Goal: Task Accomplishment & Management: Complete application form

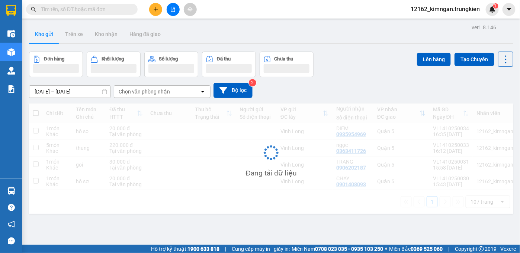
click at [155, 10] on icon "plus" at bounding box center [155, 9] width 5 height 5
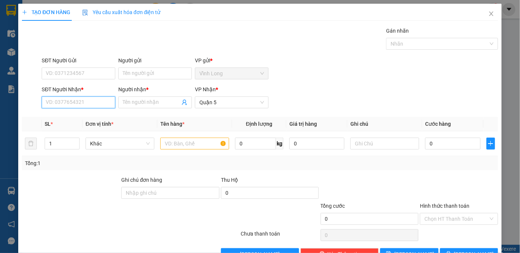
click at [62, 103] on input "SĐT Người Nhận *" at bounding box center [79, 103] width 74 height 12
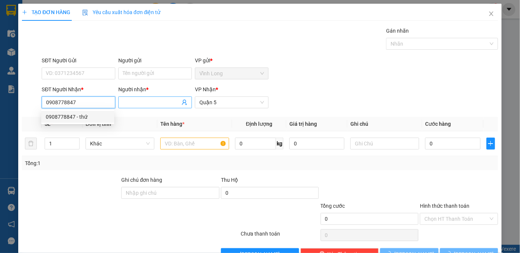
type input "0908778847"
click at [148, 100] on input "Người nhận *" at bounding box center [151, 102] width 57 height 8
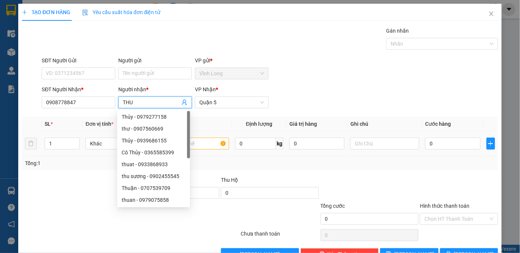
type input "THU"
click at [204, 147] on input "text" at bounding box center [194, 144] width 69 height 12
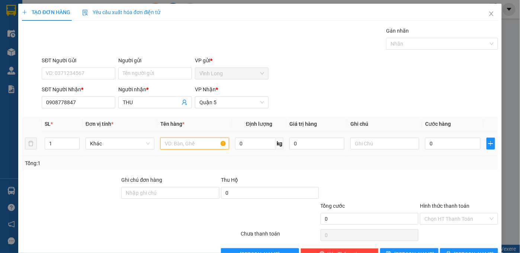
click at [210, 148] on input "text" at bounding box center [194, 144] width 69 height 12
type input "thung"
click at [457, 140] on input "0" at bounding box center [452, 144] width 55 height 12
type input "3"
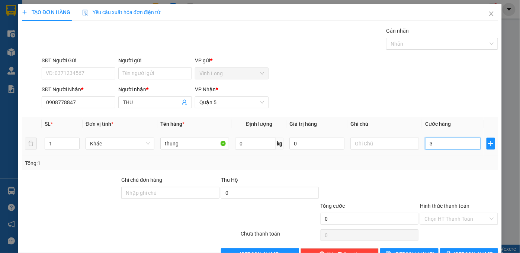
type input "3"
type input "30"
type input "30.000"
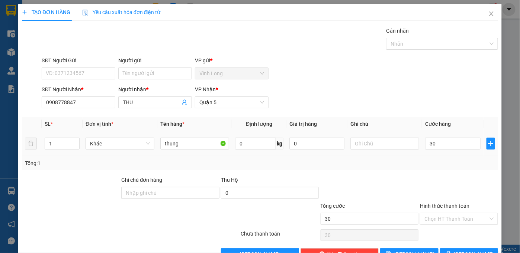
type input "30.000"
drag, startPoint x: 451, startPoint y: 161, endPoint x: 458, endPoint y: 194, distance: 33.7
click at [453, 170] on div "Transit Pickup Surcharge Ids Transit Deliver Surcharge Ids Transit Deliver Surc…" at bounding box center [260, 144] width 476 height 234
click at [446, 218] on input "Hình thức thanh toán" at bounding box center [456, 219] width 64 height 11
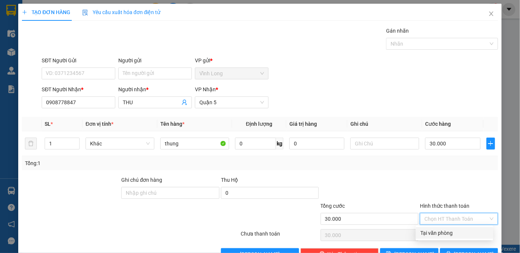
click at [441, 234] on div "Tại văn phòng" at bounding box center [454, 233] width 68 height 8
type input "0"
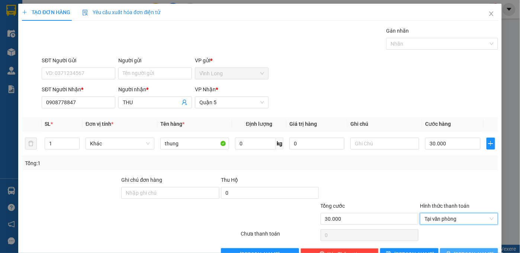
scroll to position [21, 0]
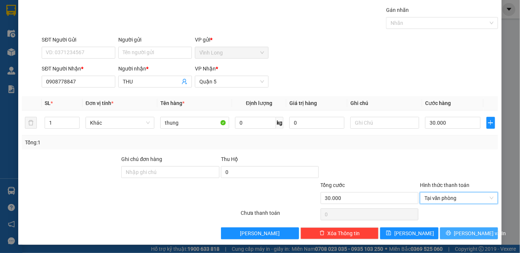
click at [451, 235] on icon "printer" at bounding box center [448, 233] width 5 height 5
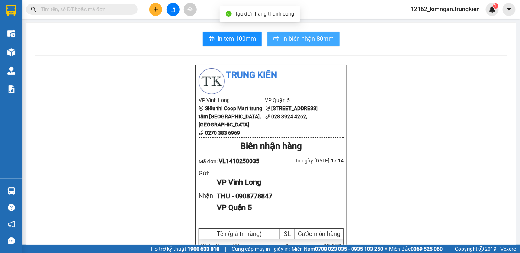
click at [301, 36] on span "In biên nhận 80mm" at bounding box center [307, 38] width 51 height 9
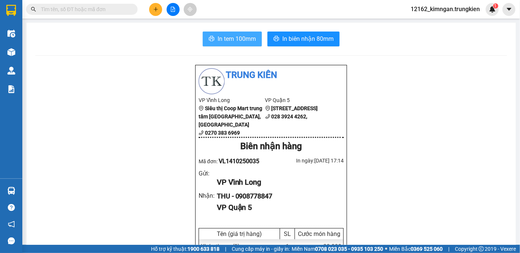
click at [240, 40] on span "In tem 100mm" at bounding box center [236, 38] width 38 height 9
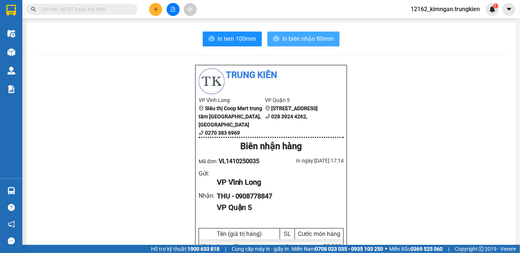
click at [291, 36] on span "In biên nhận 80mm" at bounding box center [307, 38] width 51 height 9
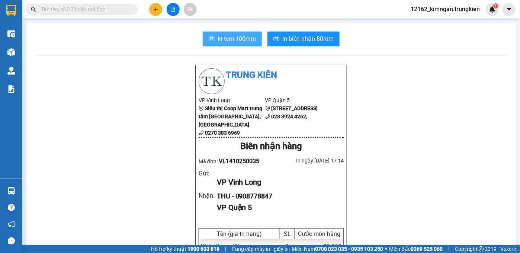
click at [214, 36] on button "In tem 100mm" at bounding box center [232, 39] width 59 height 15
drag, startPoint x: 324, startPoint y: 199, endPoint x: 244, endPoint y: 205, distance: 80.8
